Goal: Task Accomplishment & Management: Manage account settings

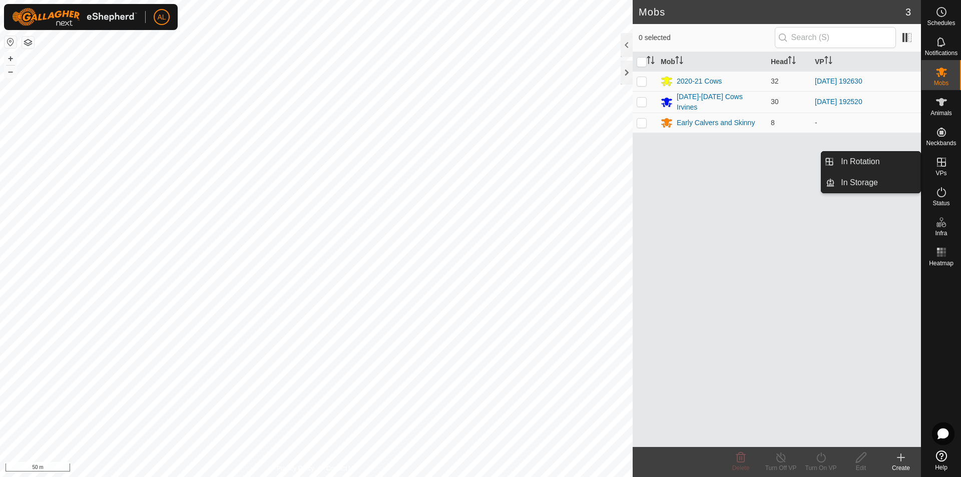
click at [895, 161] on link "In Rotation" at bounding box center [878, 162] width 86 height 20
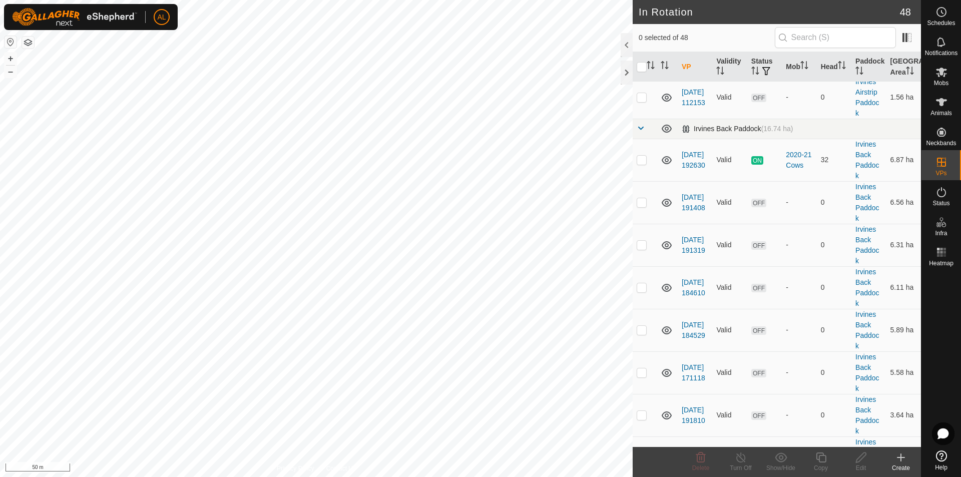
scroll to position [1001, 0]
click at [642, 166] on p-checkbox at bounding box center [641, 163] width 10 height 8
checkbox input "true"
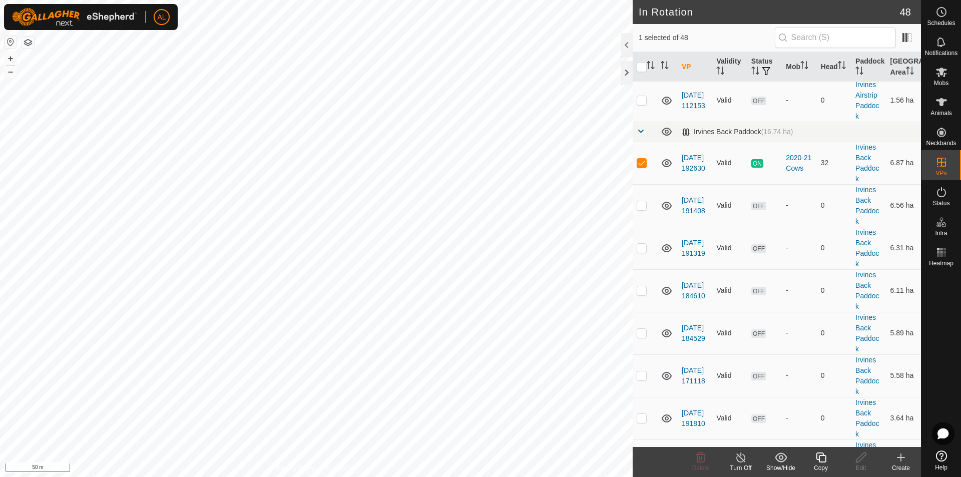
click at [831, 466] on div "Copy" at bounding box center [821, 467] width 40 height 9
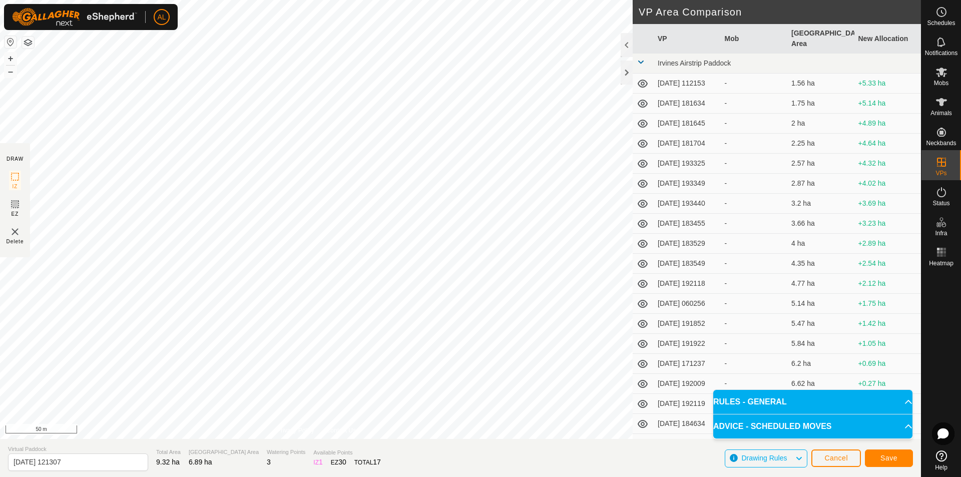
scroll to position [50, 0]
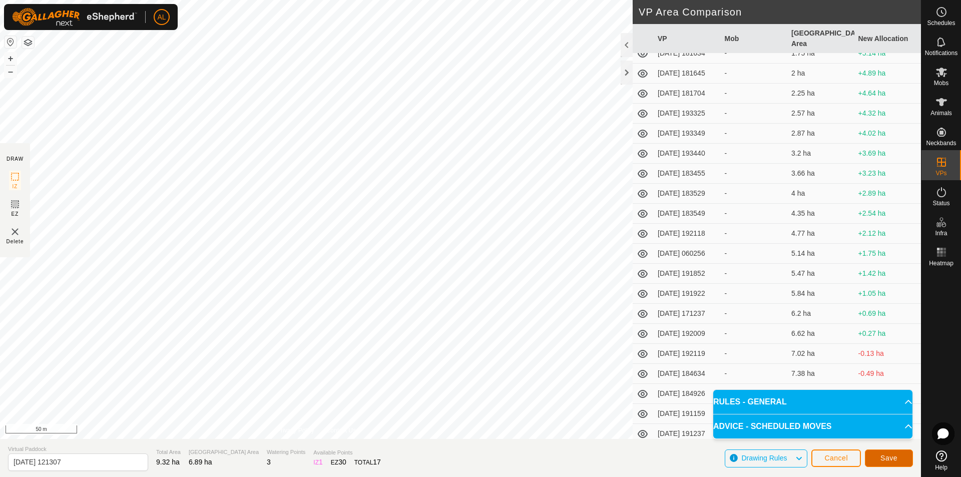
click at [892, 457] on span "Save" at bounding box center [888, 458] width 17 height 8
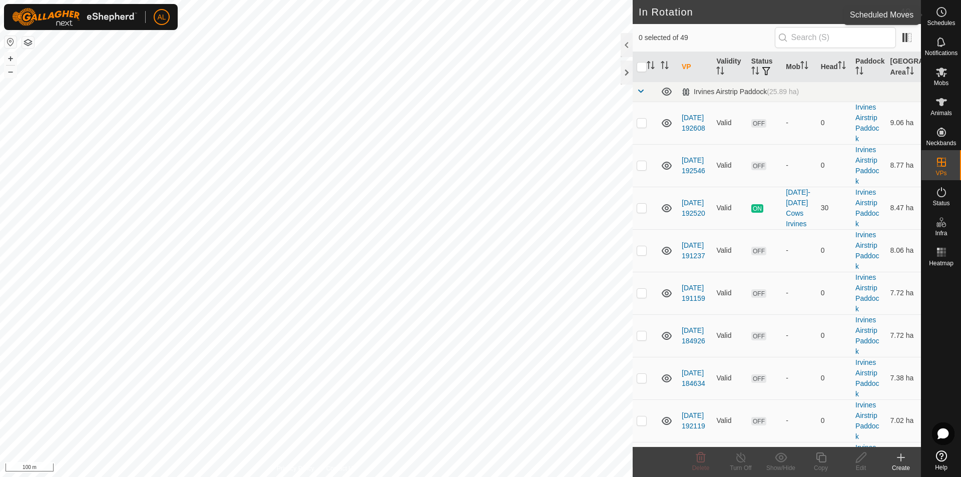
click at [945, 18] on es-schedule-vp-svg-icon at bounding box center [941, 12] width 18 height 16
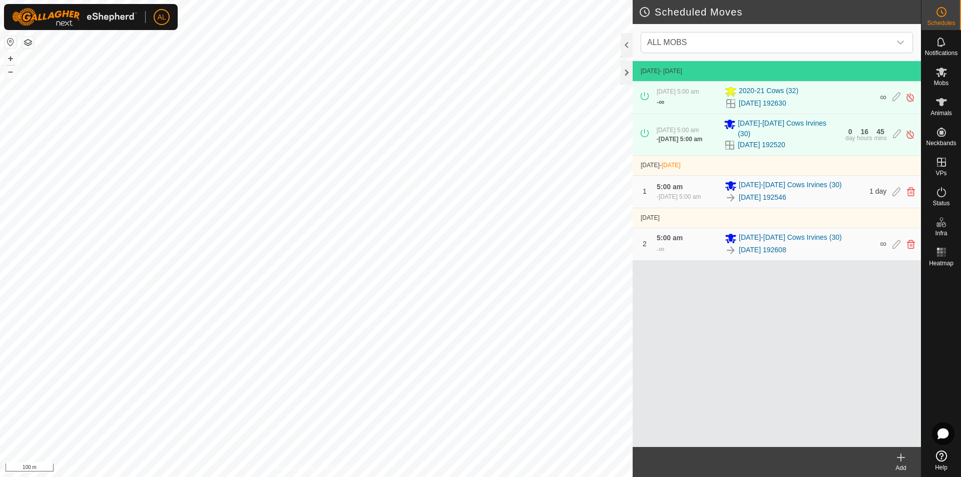
click at [905, 458] on icon at bounding box center [901, 457] width 12 height 12
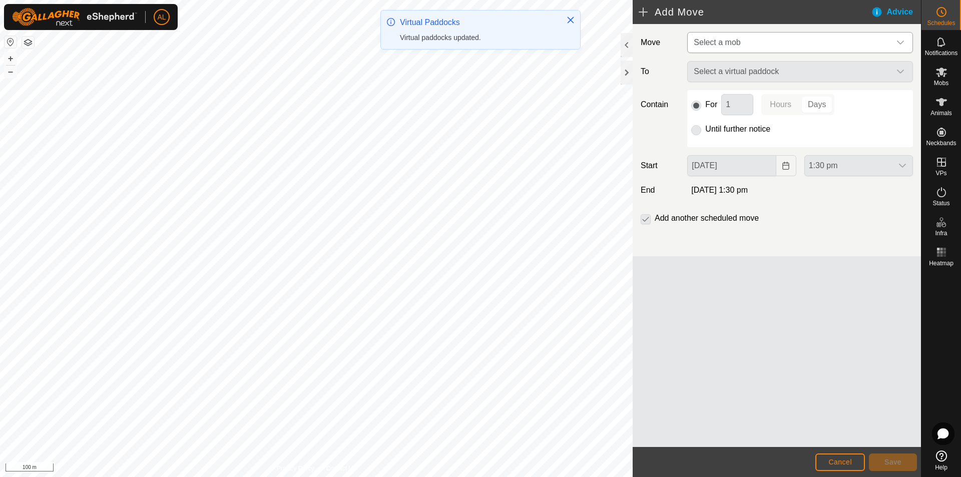
drag, startPoint x: 740, startPoint y: 40, endPoint x: 737, endPoint y: 53, distance: 12.8
click at [740, 41] on span "Select a mob" at bounding box center [716, 42] width 47 height 9
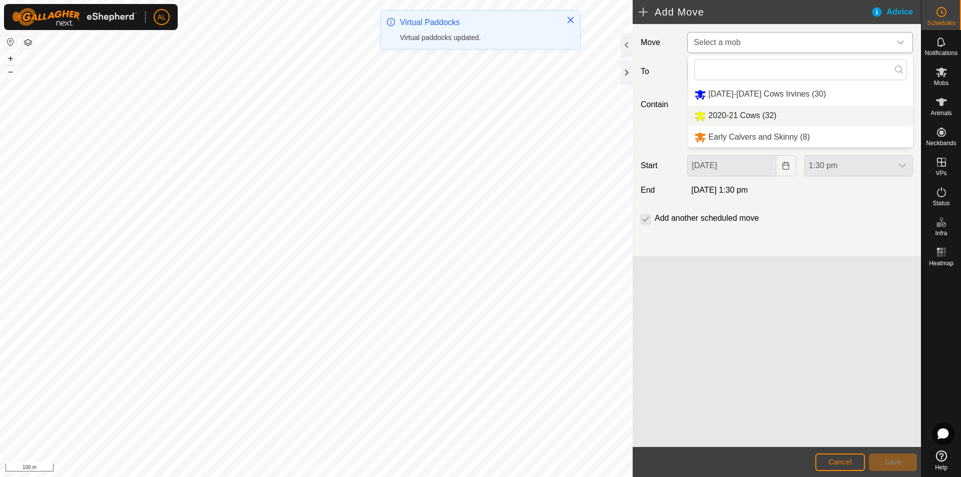
click at [733, 120] on li "2020-21 Cows (32)" at bounding box center [800, 116] width 225 height 21
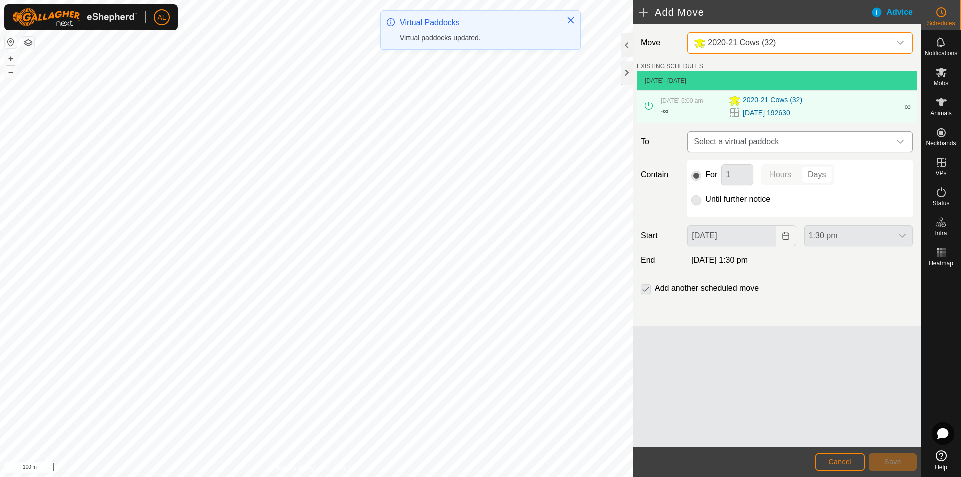
click at [746, 147] on span "Select a virtual paddock" at bounding box center [789, 142] width 201 height 20
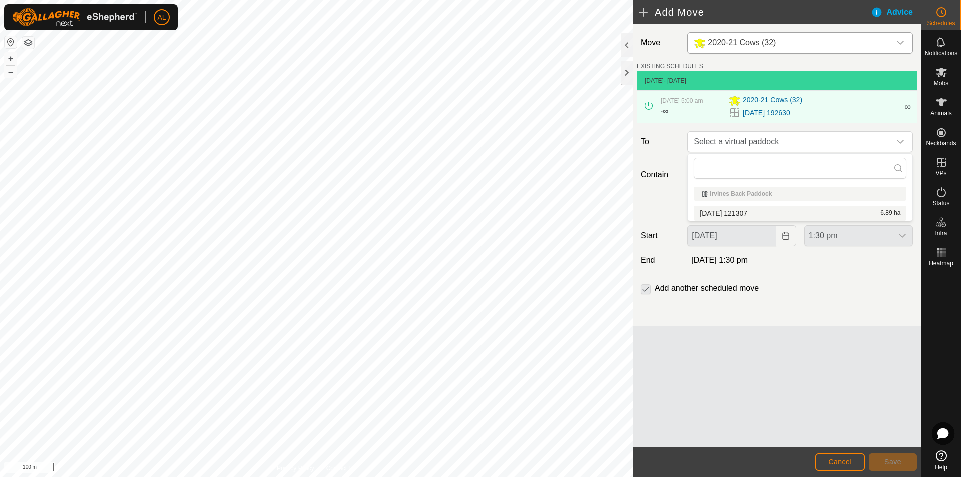
click at [742, 213] on li "[DATE] 121307 6.89 ha" at bounding box center [799, 213] width 213 height 15
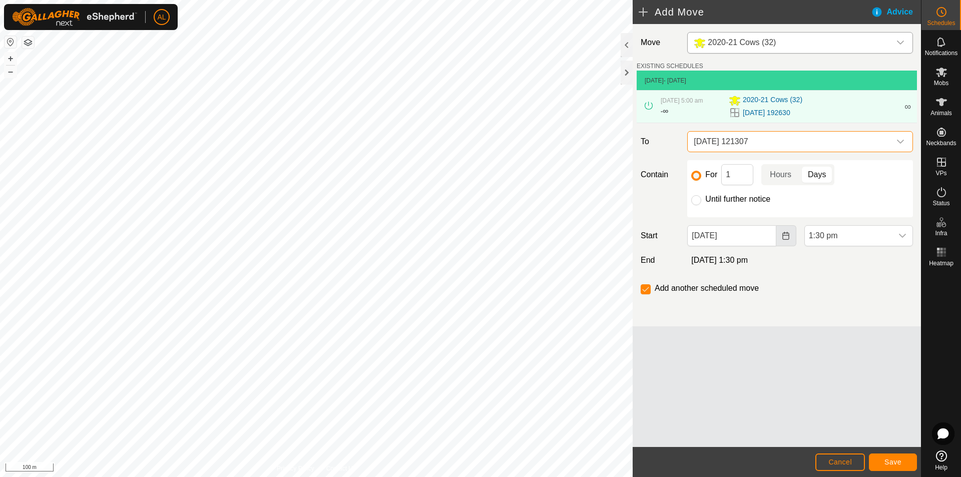
click at [789, 237] on icon "Choose Date" at bounding box center [786, 236] width 8 height 8
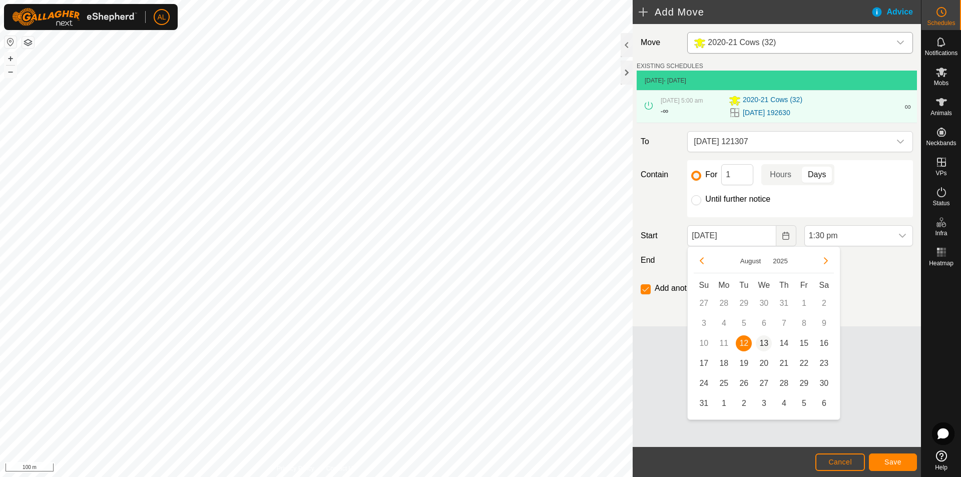
click at [763, 347] on span "13" at bounding box center [764, 343] width 16 height 16
type input "[DATE]"
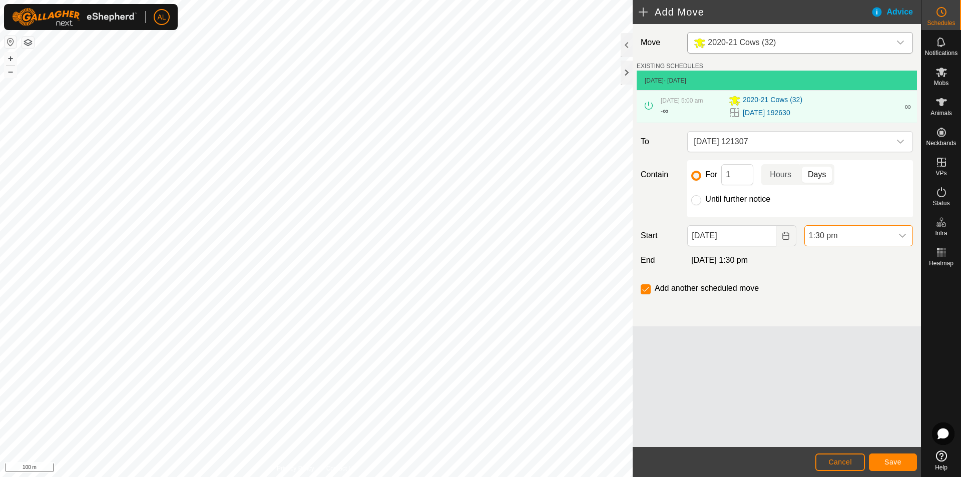
click at [872, 240] on span "1:30 pm" at bounding box center [849, 236] width 88 height 20
click at [845, 288] on li "5:00 am" at bounding box center [859, 285] width 108 height 20
click at [644, 287] on input "checkbox" at bounding box center [645, 289] width 10 height 10
checkbox input "false"
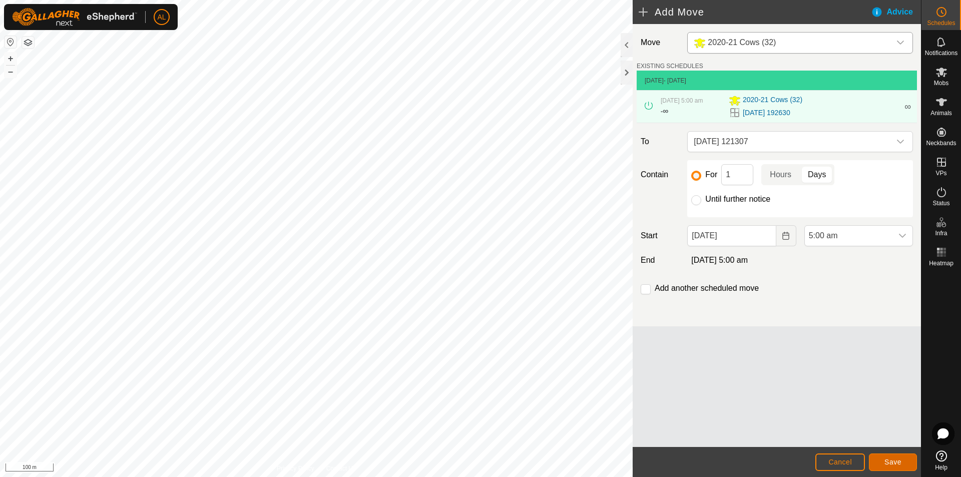
click at [890, 456] on button "Save" at bounding box center [893, 462] width 48 height 18
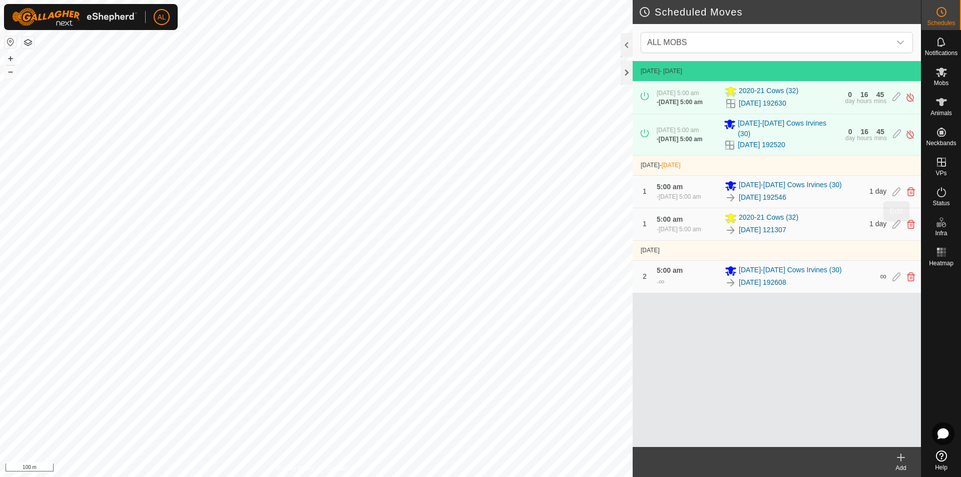
click at [895, 227] on icon at bounding box center [896, 224] width 8 height 9
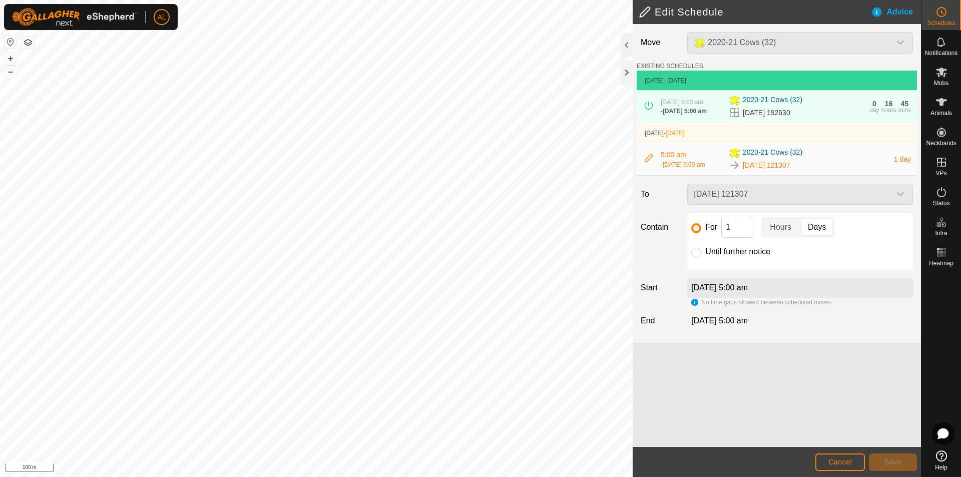
click at [686, 263] on div "For 1 Hours Days Until further notice" at bounding box center [800, 241] width 234 height 57
click at [694, 258] on input "Until further notice" at bounding box center [696, 253] width 10 height 10
radio input "true"
click at [909, 466] on button "Save" at bounding box center [893, 462] width 48 height 18
